Goal: Navigation & Orientation: Find specific page/section

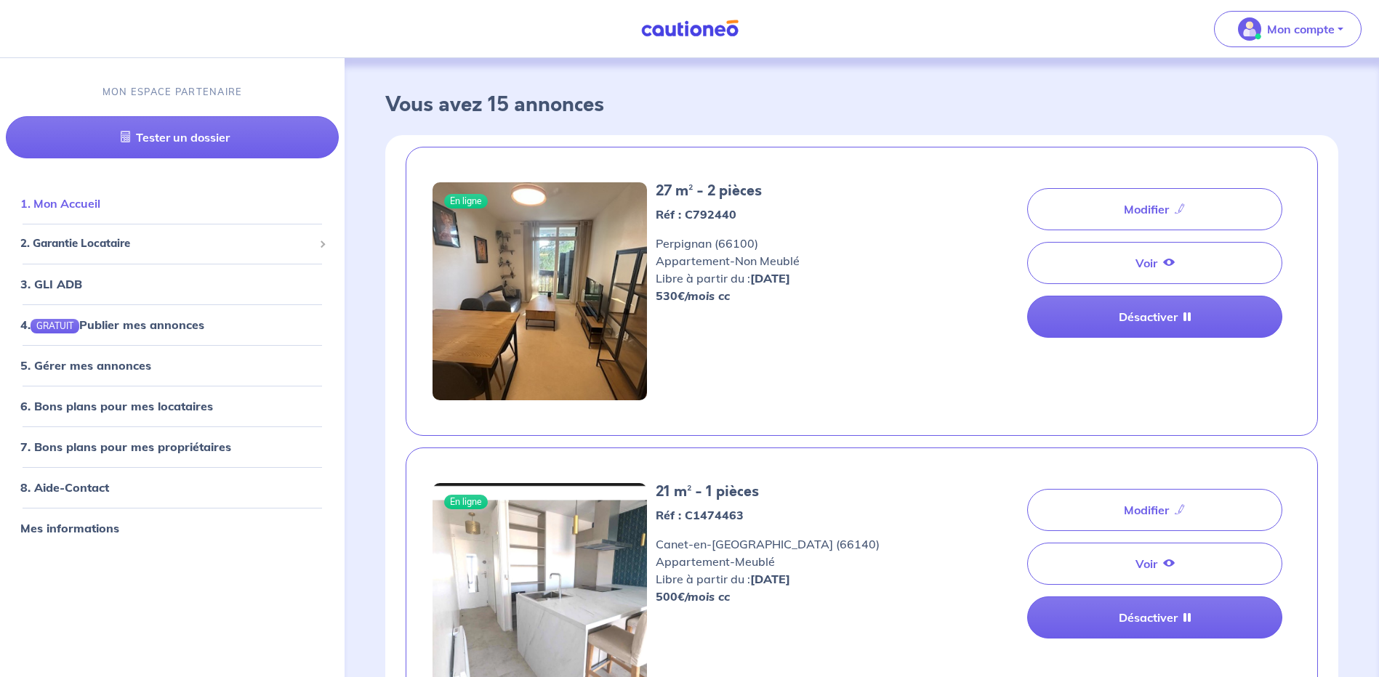
click at [85, 196] on link "1. Mon Accueil" at bounding box center [60, 203] width 80 height 15
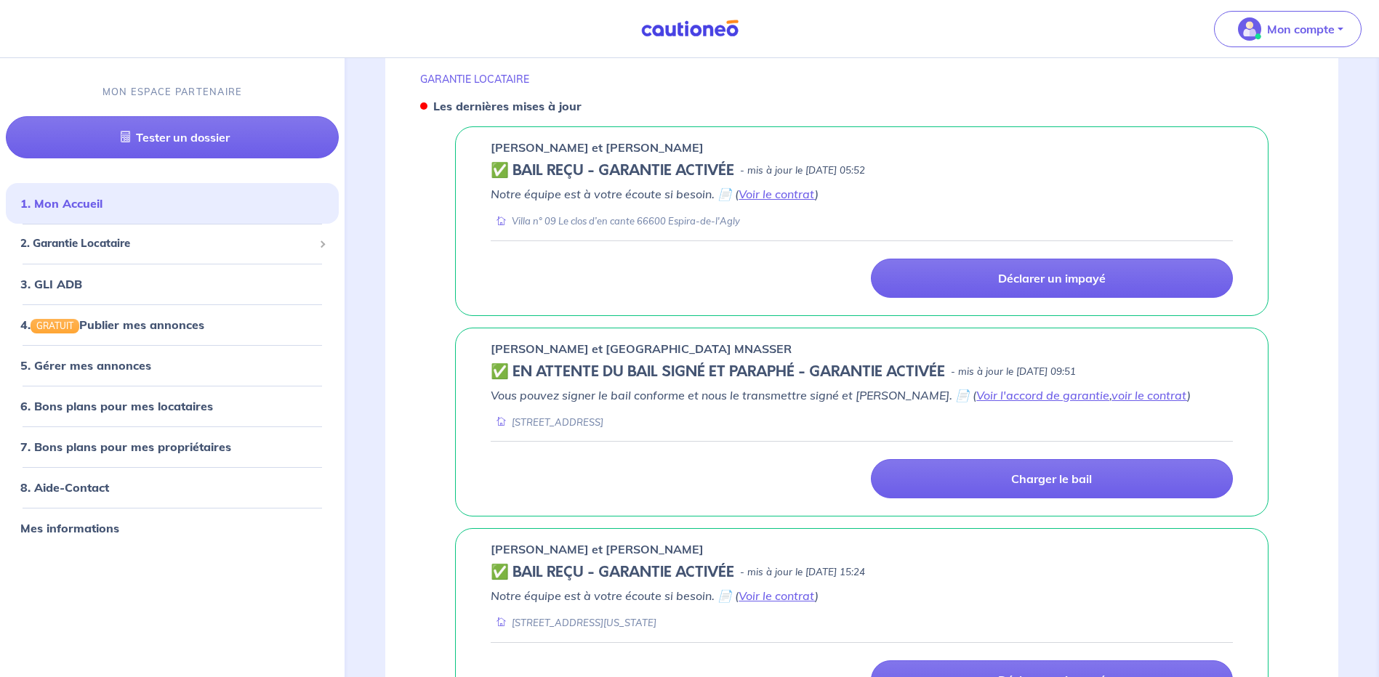
scroll to position [581, 0]
